Goal: Navigation & Orientation: Find specific page/section

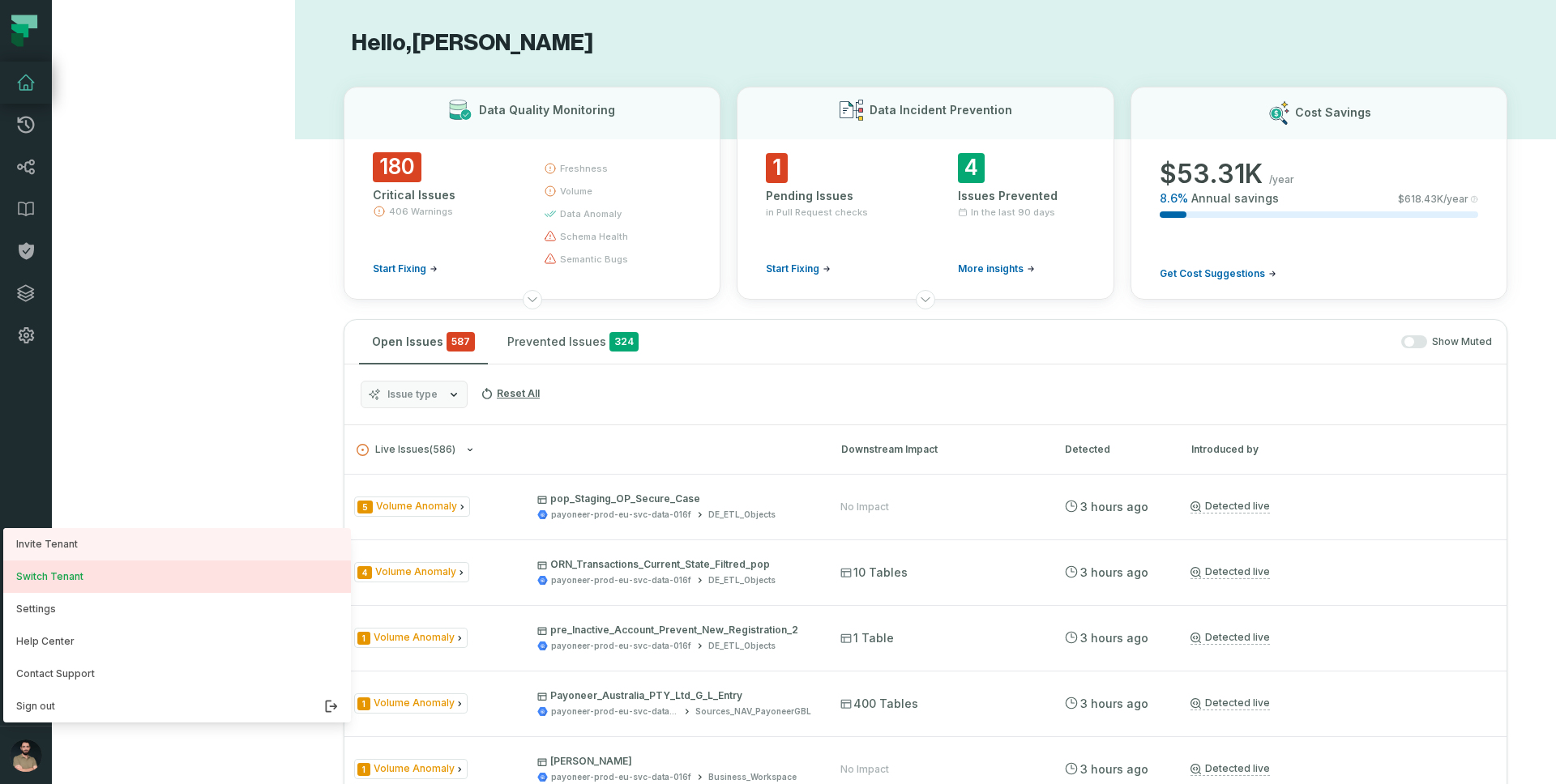
click at [97, 584] on button "Switch Tenant" at bounding box center [176, 576] width 348 height 32
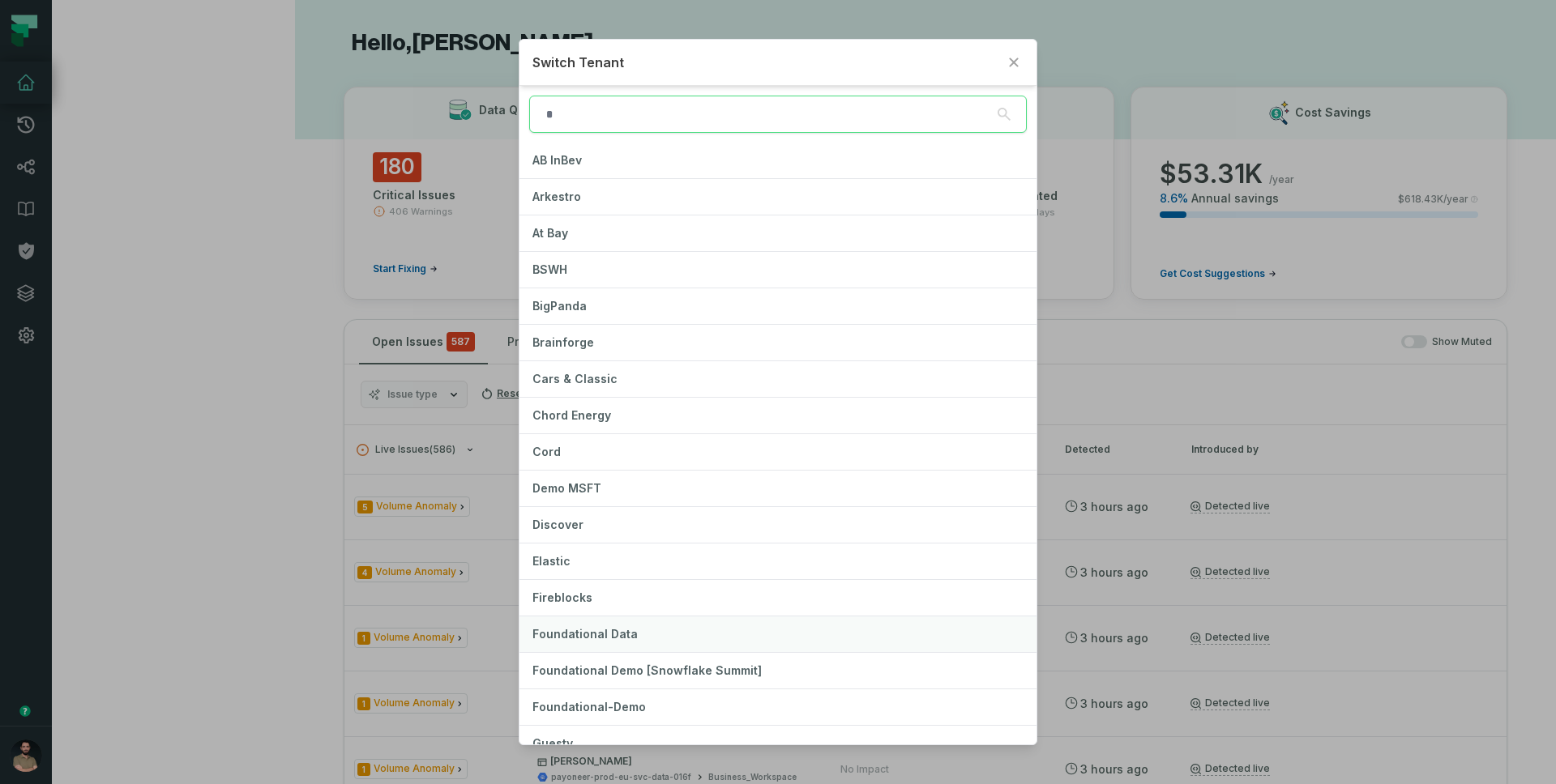
click at [649, 628] on button "Foundational Data" at bounding box center [778, 634] width 517 height 36
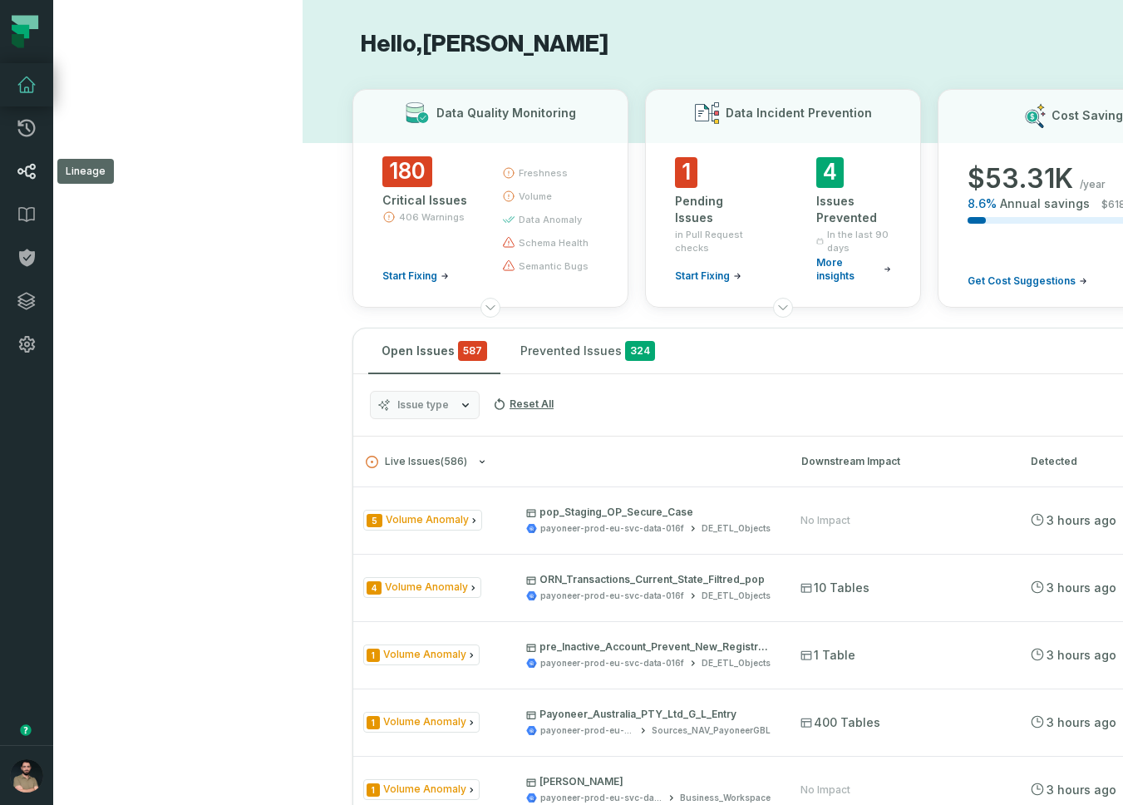
click at [27, 166] on icon at bounding box center [26, 171] width 17 height 15
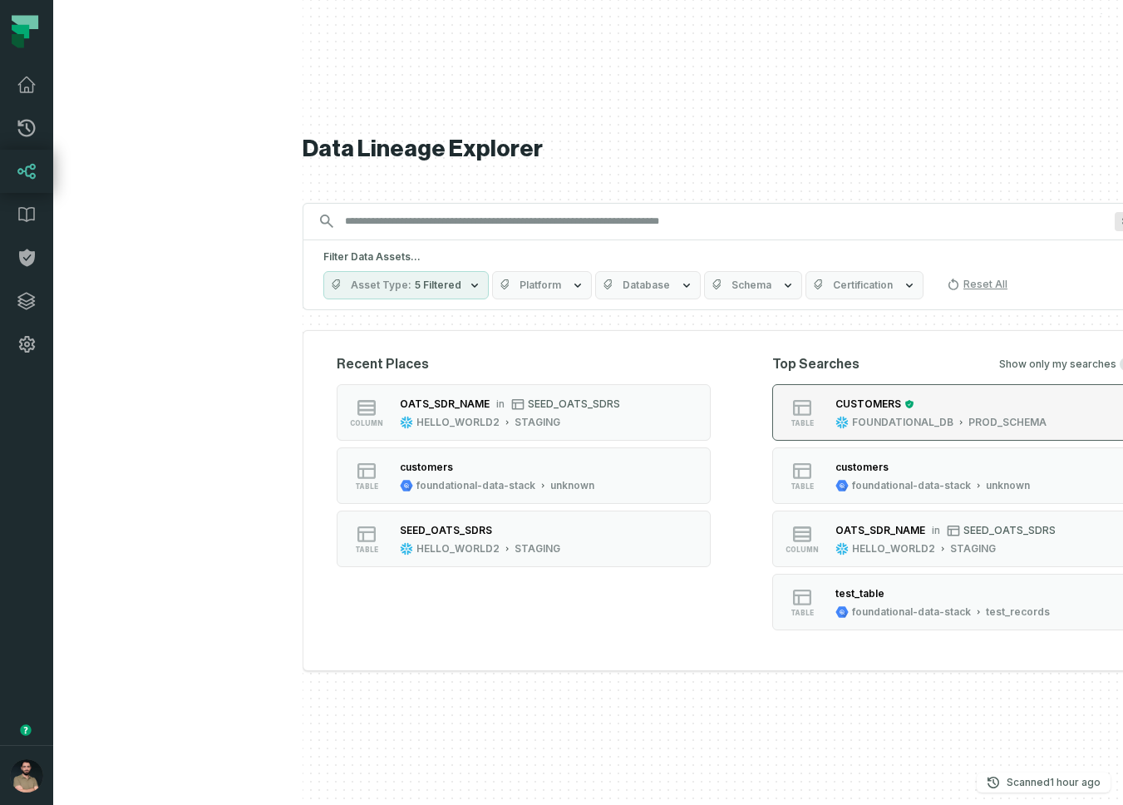
click at [803, 391] on button "table CUSTOMERS FOUNDATIONAL_DB PROD_SCHEMA" at bounding box center [959, 412] width 374 height 57
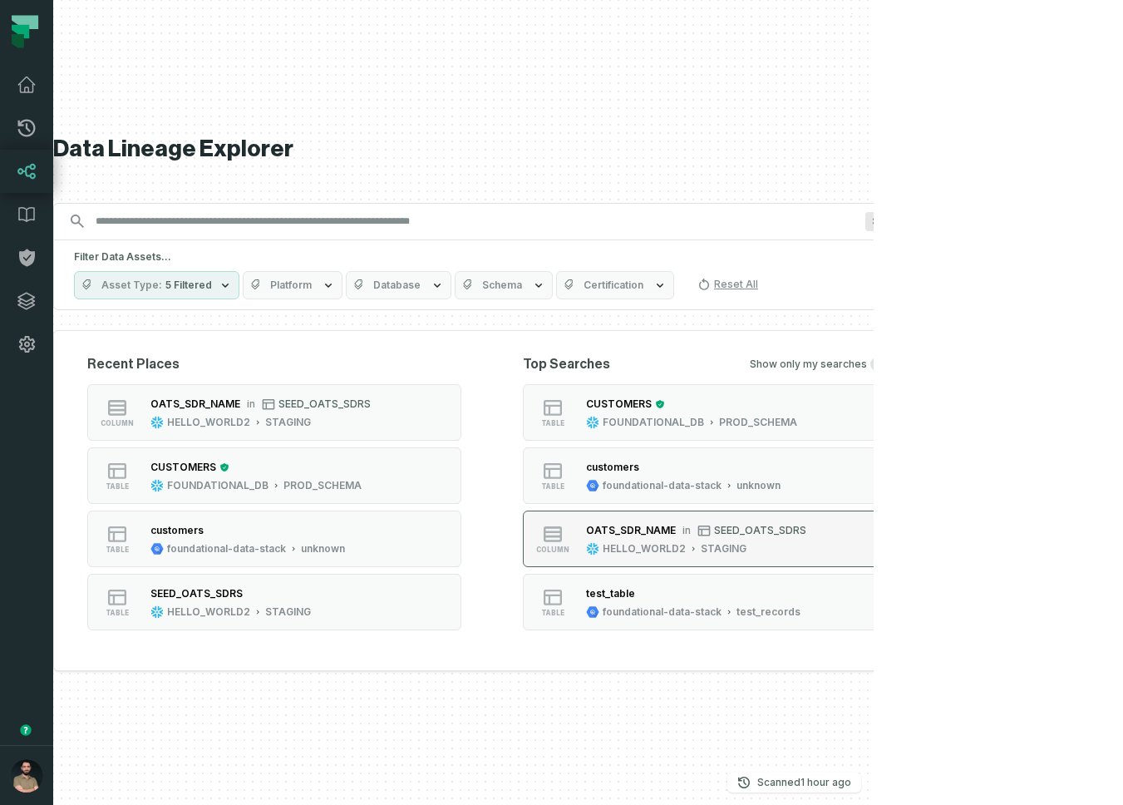
click at [839, 520] on button "column OATS_SDR_NAME in SEED_OATS_SDRS HELLO_WORLD2 STAGING" at bounding box center [710, 539] width 374 height 57
